Goal: Task Accomplishment & Management: Manage account settings

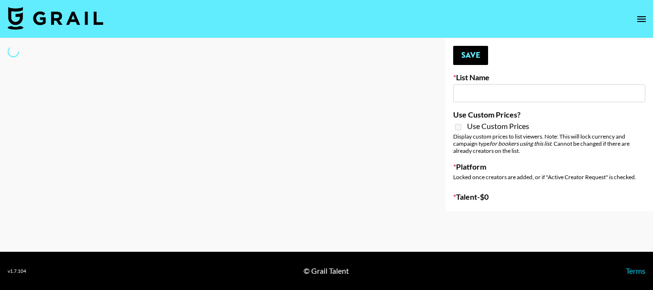
click at [489, 87] on input at bounding box center [549, 93] width 192 height 18
click at [114, 81] on div at bounding box center [215, 124] width 430 height 173
click at [526, 97] on input at bounding box center [549, 93] width 192 height 18
paste input "Julienuhh"
type input "Julienuhh"
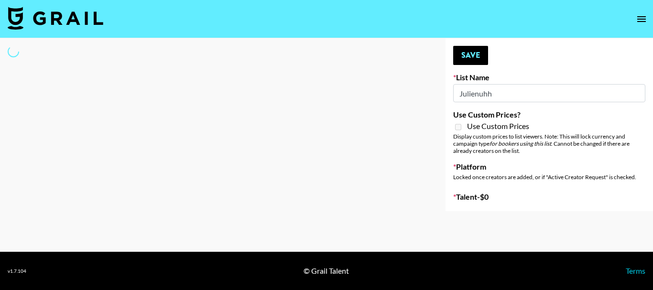
select select "Song"
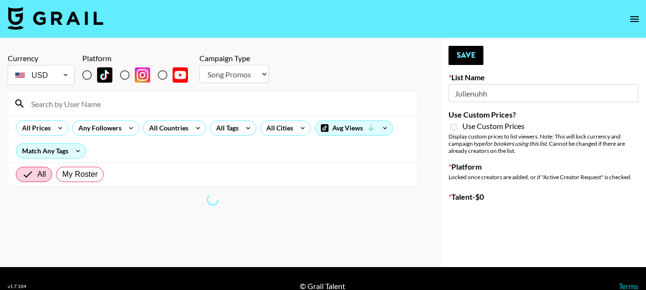
scroll to position [15, 0]
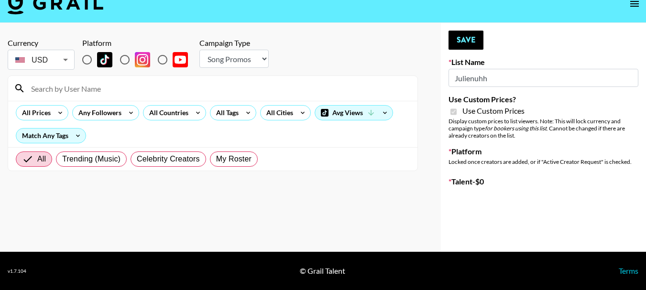
type input "Ladder ([DATE]) IG"
checkbox input "true"
radio input "true"
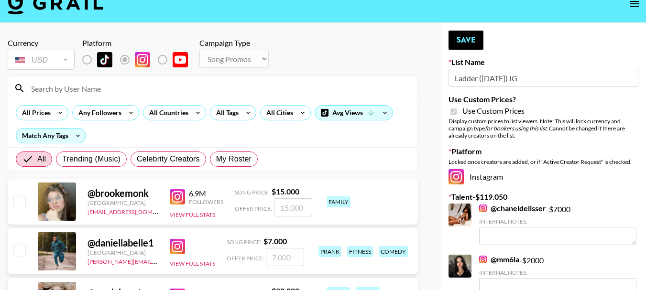
drag, startPoint x: 544, startPoint y: 76, endPoint x: 426, endPoint y: 81, distance: 118.6
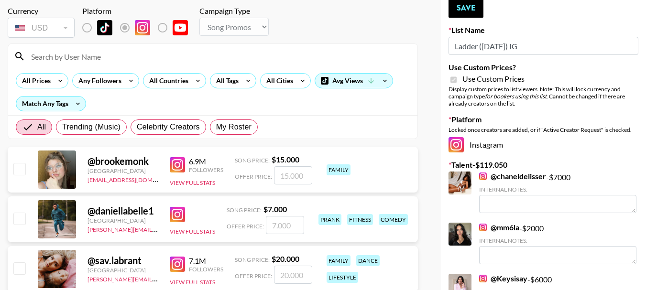
scroll to position [0, 0]
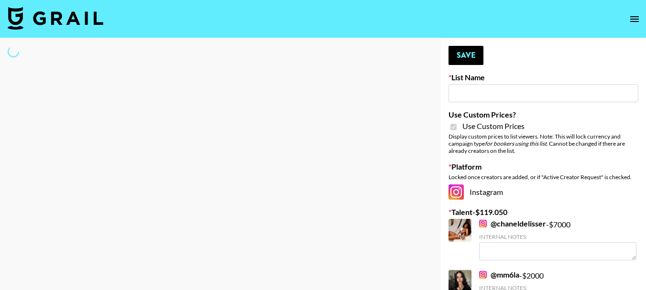
paste input "Julienuhh"
type input "Julienuhh"
select select "Song"
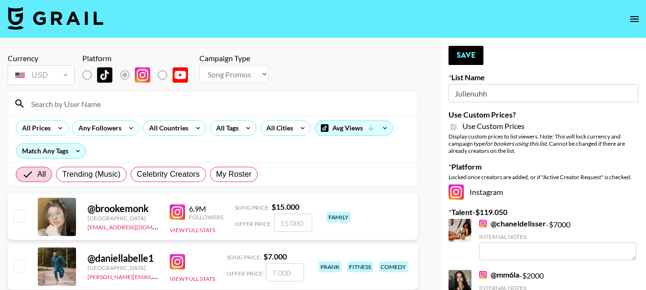
type input "Julienuhh"
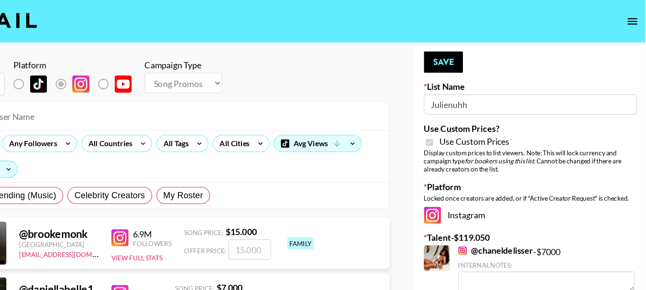
click at [201, 150] on div "All Prices Any Followers All Countries All Tags All Cities Avg Views Match Any …" at bounding box center [212, 139] width 409 height 46
click at [176, 174] on span "Celebrity Creators" at bounding box center [168, 174] width 63 height 11
click at [137, 174] on input "Celebrity Creators" at bounding box center [137, 174] width 0 height 0
radio input "true"
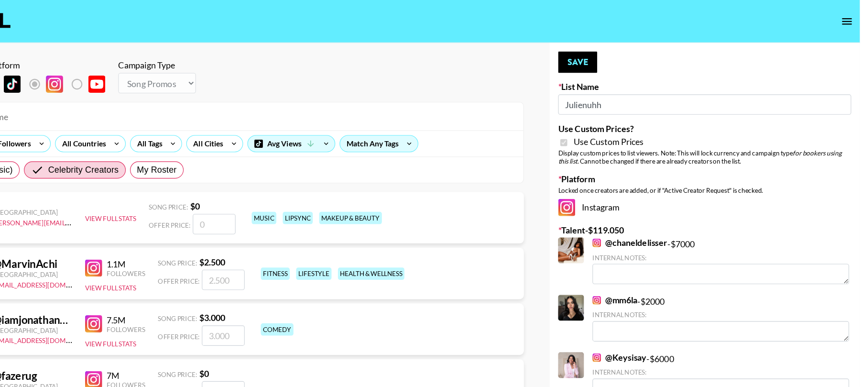
drag, startPoint x: 651, startPoint y: 1, endPoint x: 354, endPoint y: 44, distance: 300.4
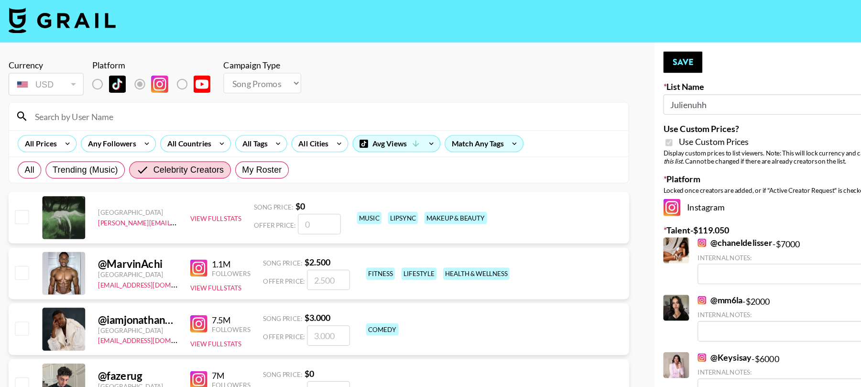
click at [438, 68] on div "Currency USD USD ​ Platform Campaign Type Choose Type... Song Promos Brand Prom…" at bounding box center [285, 70] width 554 height 33
click at [442, 128] on div "Match Any Tags" at bounding box center [431, 128] width 69 height 14
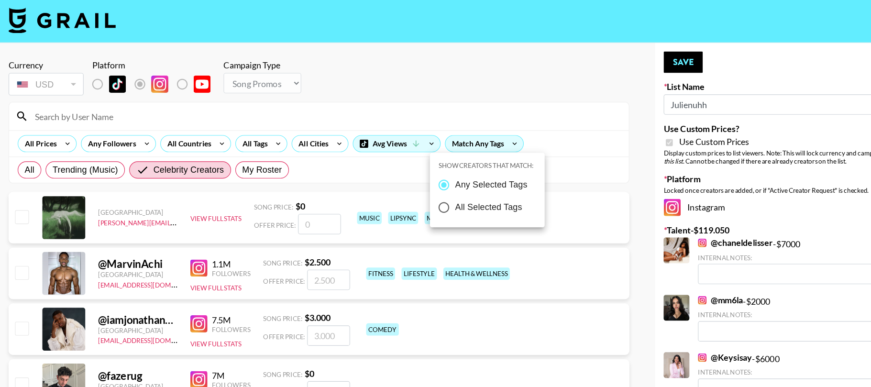
click at [469, 78] on div at bounding box center [435, 193] width 871 height 387
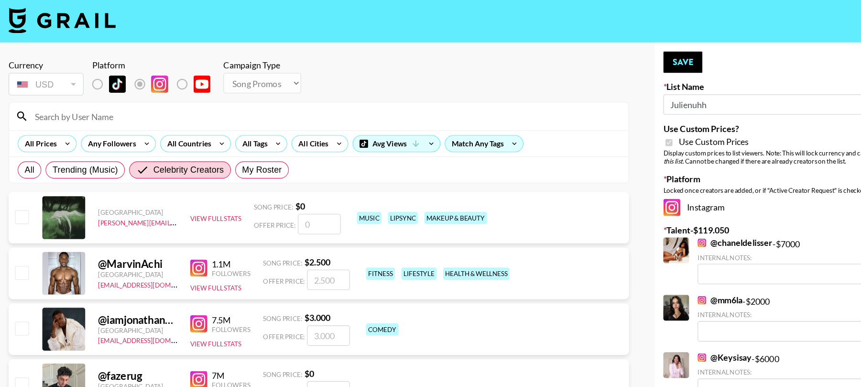
click at [85, 107] on input at bounding box center [290, 103] width 530 height 15
paste input "Julienuhh"
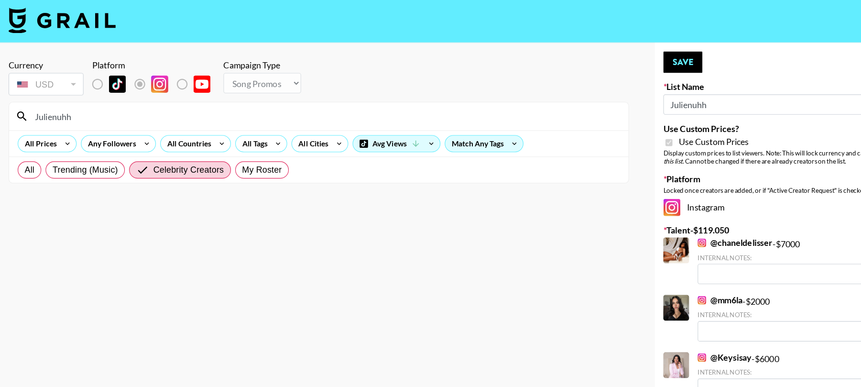
click at [108, 109] on input "Julienuhh" at bounding box center [290, 103] width 530 height 15
type input "Julienuhh"
drag, startPoint x: 654, startPoint y: 93, endPoint x: 538, endPoint y: 99, distance: 116.3
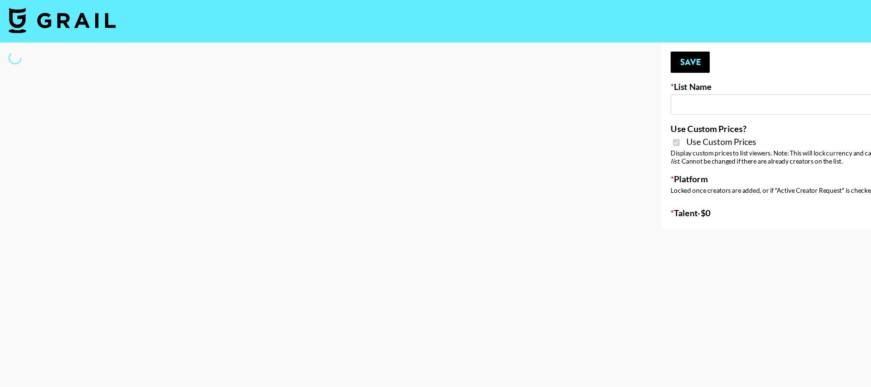
type input "Ladder ([DATE]) IG"
checkbox input "true"
select select "Song"
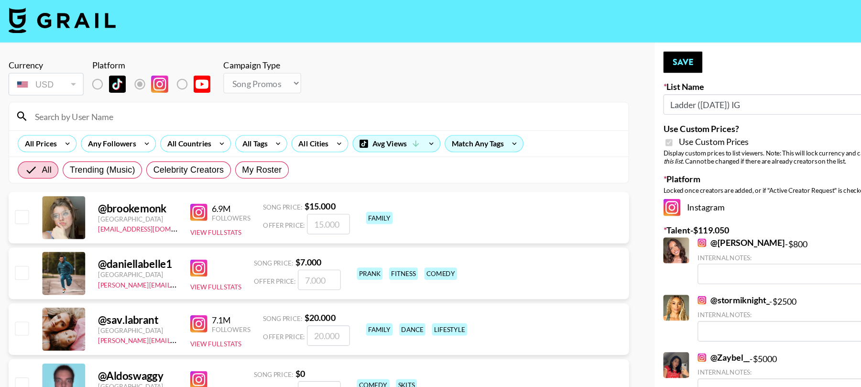
click at [252, 100] on input at bounding box center [290, 103] width 530 height 15
click at [26, 150] on input "All" at bounding box center [29, 151] width 15 height 11
click at [98, 106] on input at bounding box center [290, 103] width 530 height 15
paste input "Julienuhh"
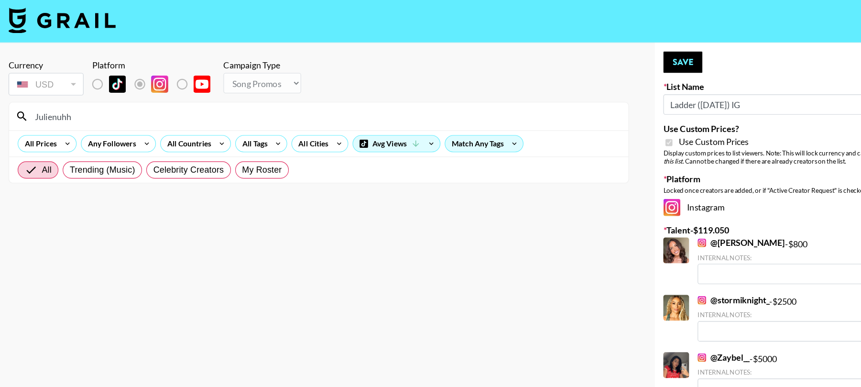
type input "Julienuhh"
click at [649, 90] on input "Ladder ([DATE]) IG" at bounding box center [722, 93] width 261 height 18
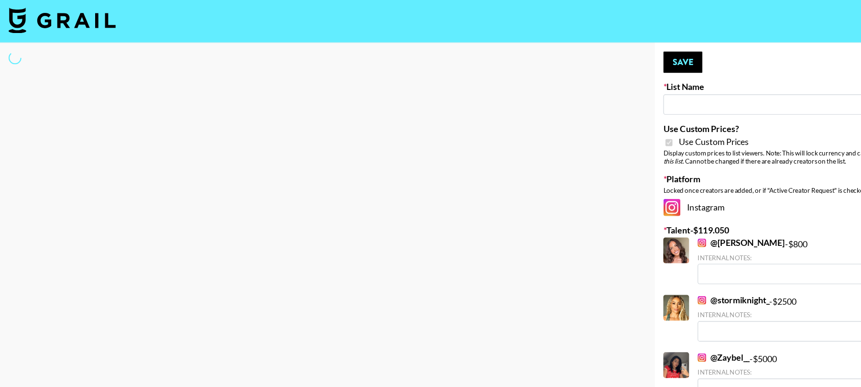
click at [321, 20] on nav at bounding box center [430, 19] width 861 height 38
